Goal: Navigation & Orientation: Find specific page/section

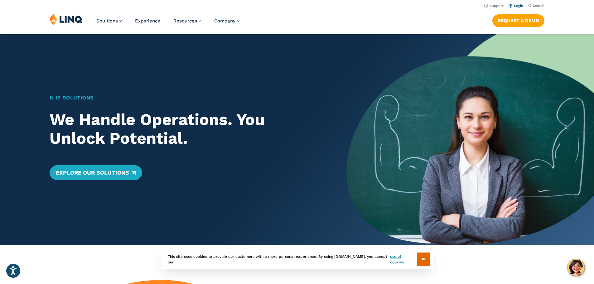
click at [515, 6] on link "Login" at bounding box center [515, 6] width 15 height 4
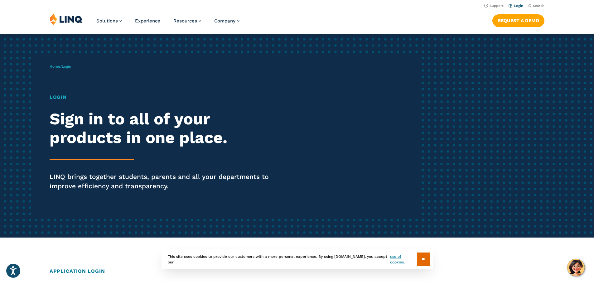
click at [516, 5] on link "Login" at bounding box center [515, 6] width 15 height 4
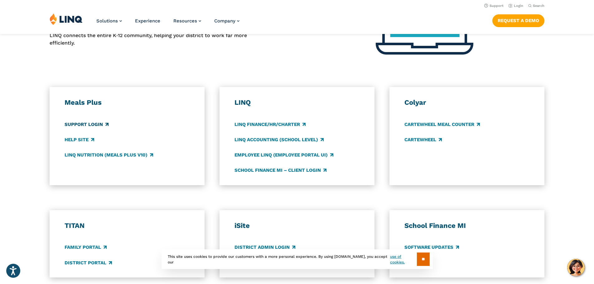
scroll to position [249, 0]
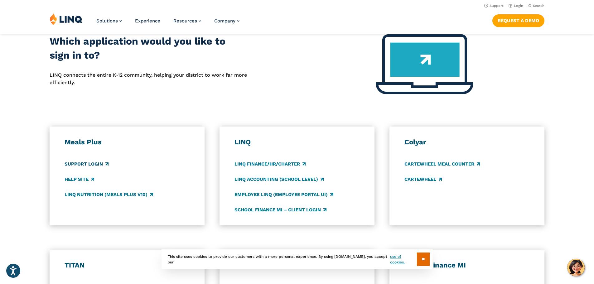
click at [95, 164] on link "Support Login" at bounding box center [87, 164] width 44 height 7
